Goal: Task Accomplishment & Management: Manage account settings

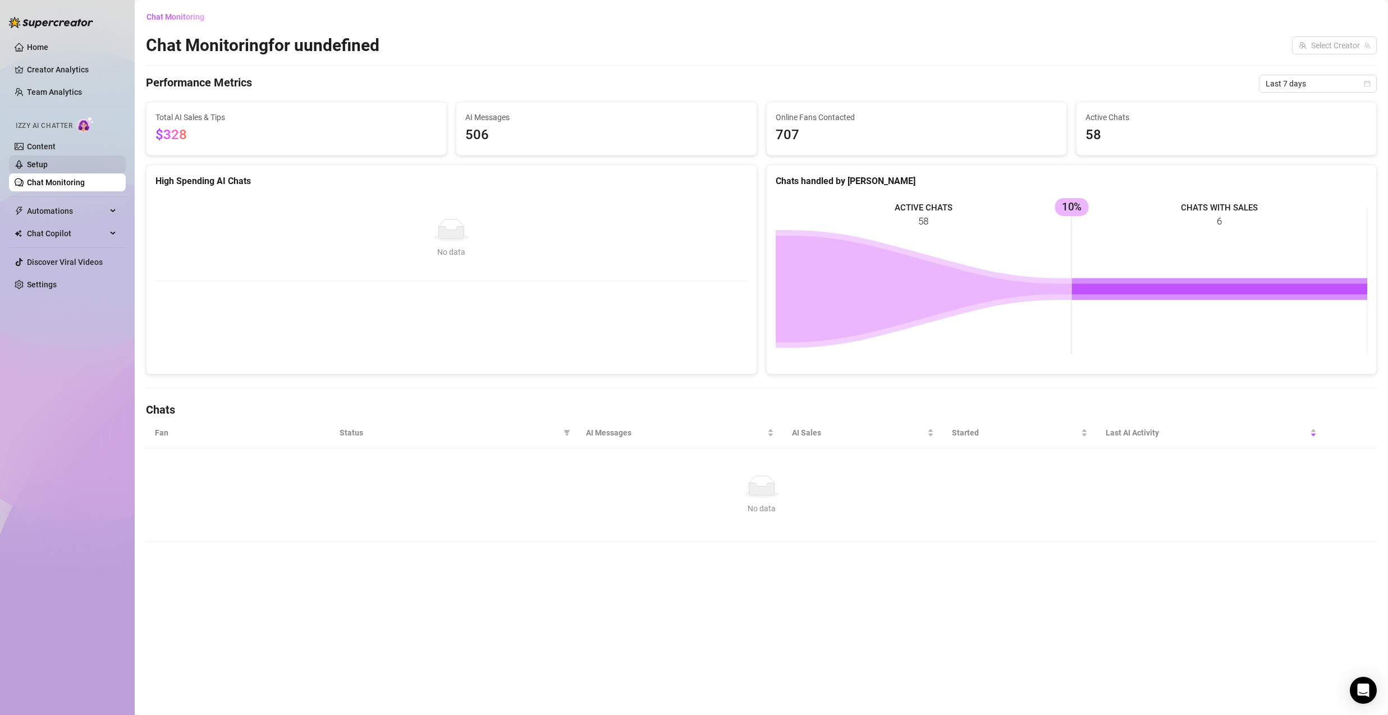
click at [44, 151] on link "Content" at bounding box center [41, 146] width 29 height 9
click at [47, 161] on link "Setup" at bounding box center [37, 164] width 21 height 9
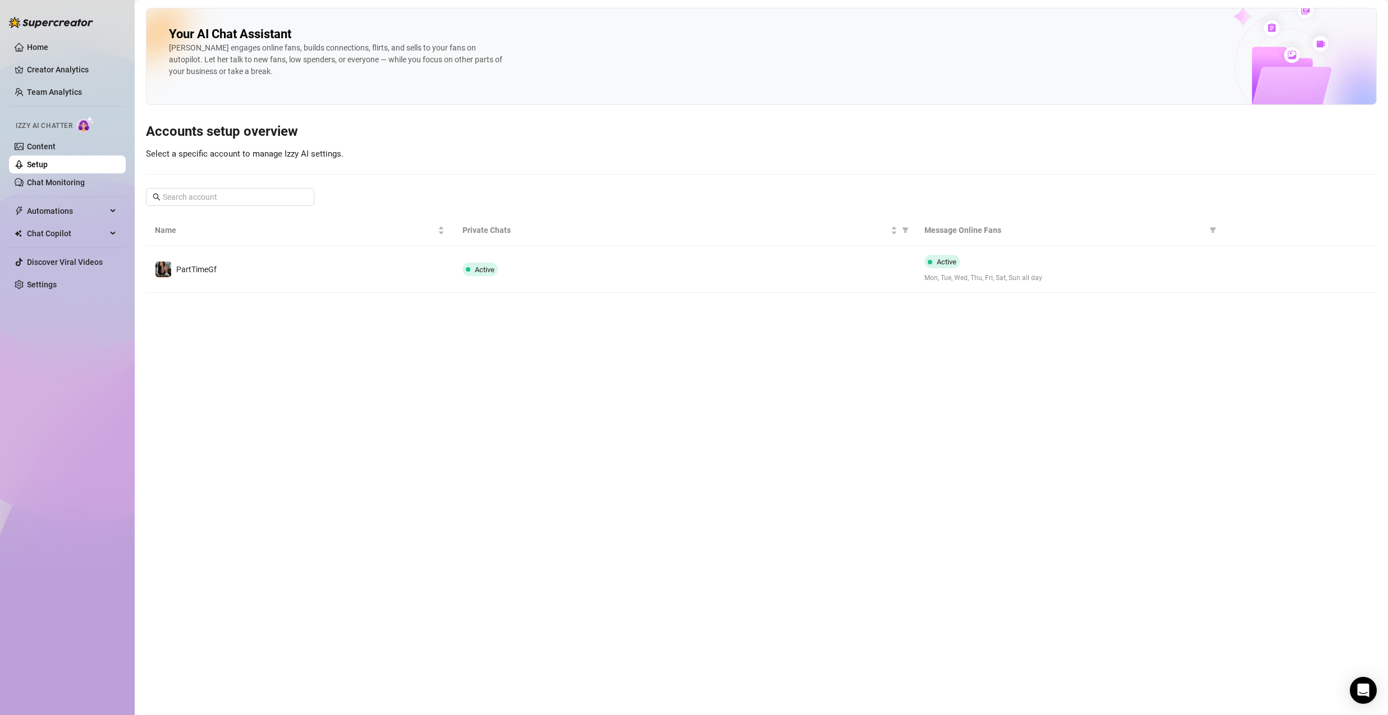
click at [374, 269] on td "PartTimeGf" at bounding box center [300, 269] width 308 height 47
